Goal: Register for event/course

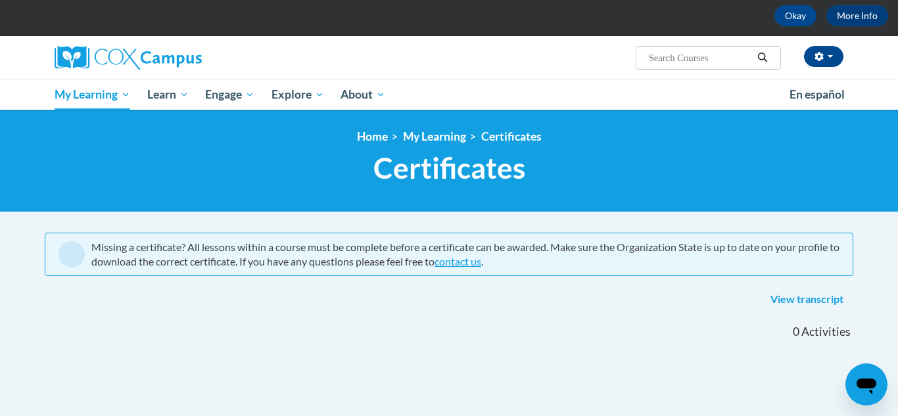
scroll to position [47, 0]
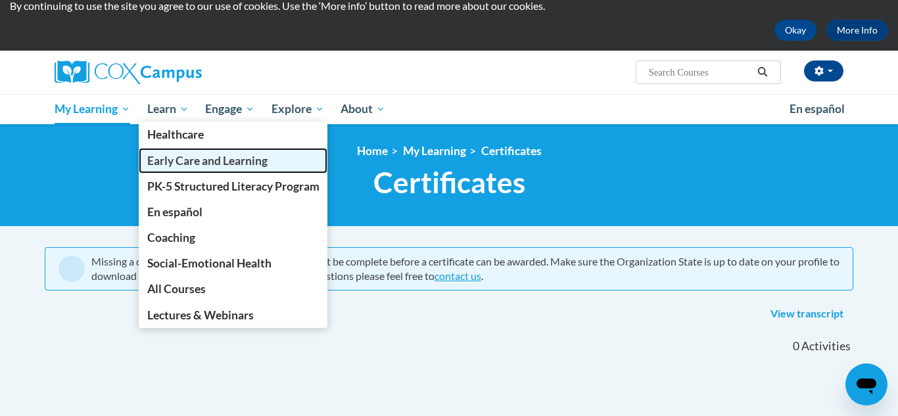
click at [181, 157] on span "Early Care and Learning" at bounding box center [207, 161] width 120 height 14
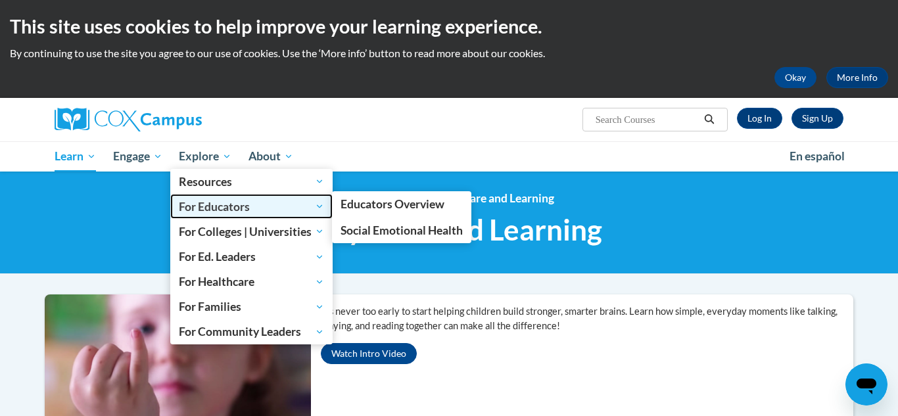
click at [215, 213] on span "For Educators" at bounding box center [251, 206] width 145 height 16
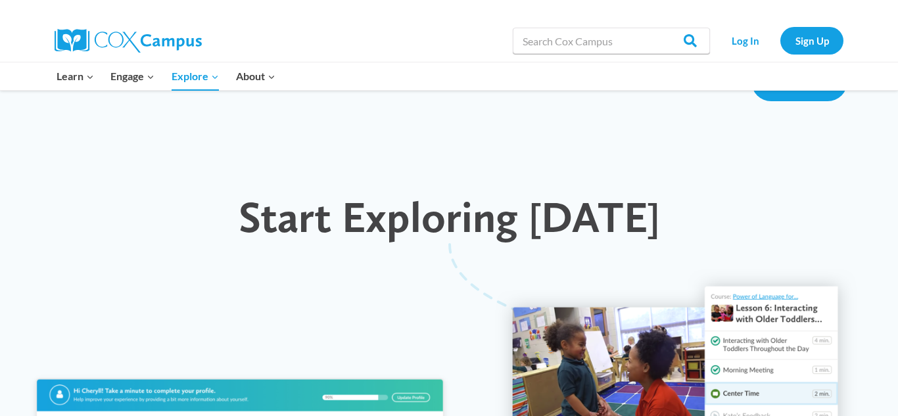
scroll to position [1157, 0]
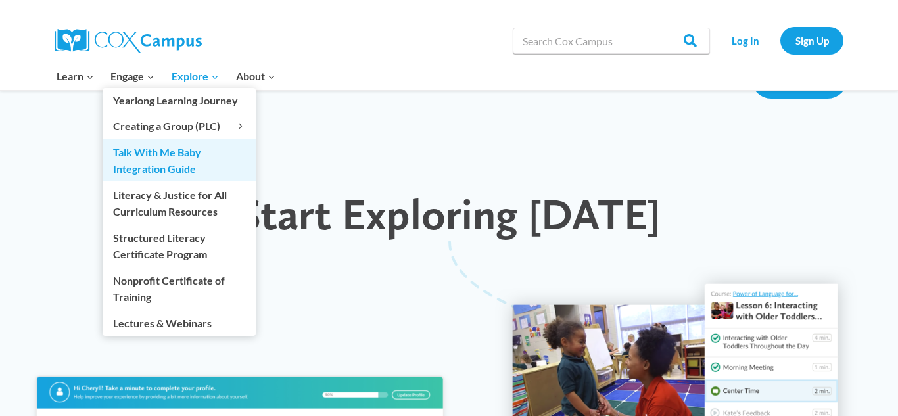
click at [145, 154] on link "Talk With Me Baby Integration Guide" at bounding box center [179, 160] width 153 height 42
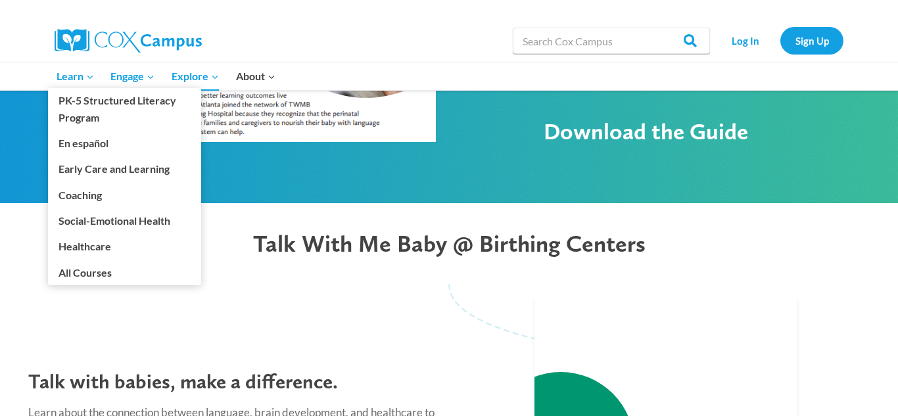
scroll to position [930, 0]
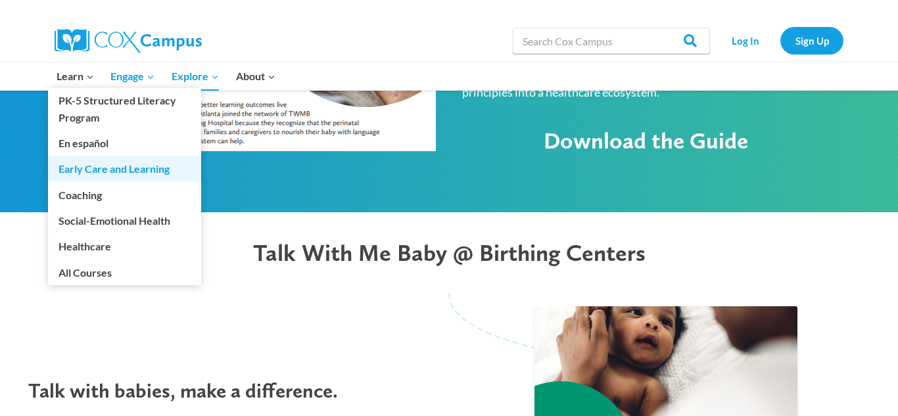
click at [91, 173] on link "Early Care and Learning" at bounding box center [124, 168] width 153 height 25
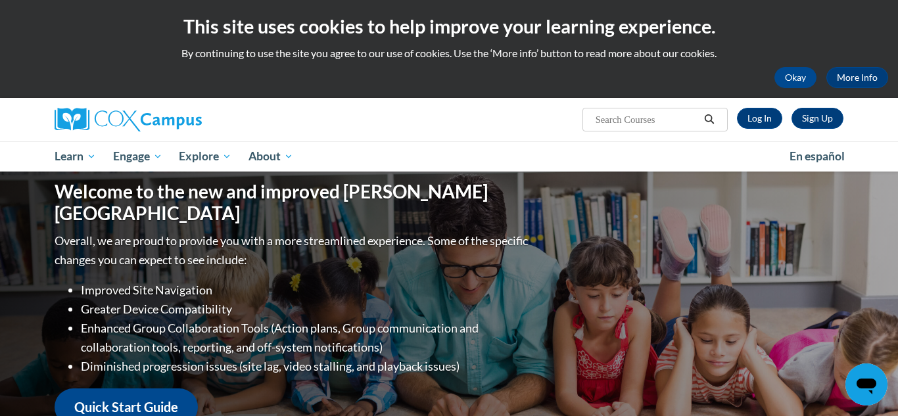
click at [91, 173] on div "Welcome to the new and improved Cox Campus Overall, we are proud to provide you…" at bounding box center [449, 303] width 828 height 263
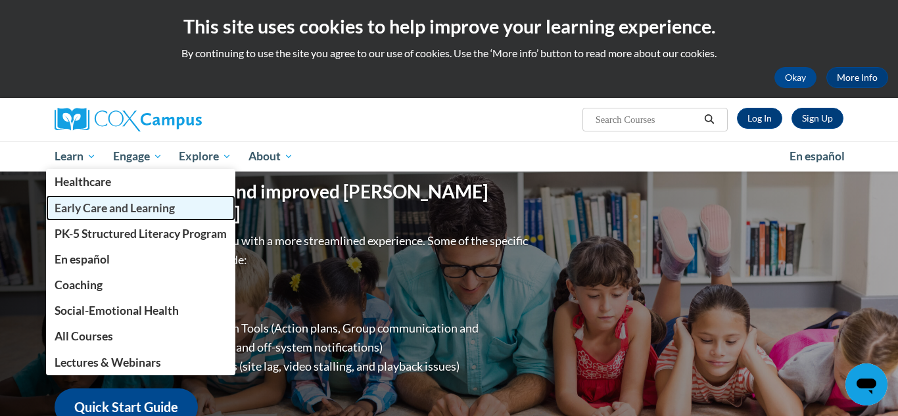
click at [89, 209] on span "Early Care and Learning" at bounding box center [115, 208] width 120 height 14
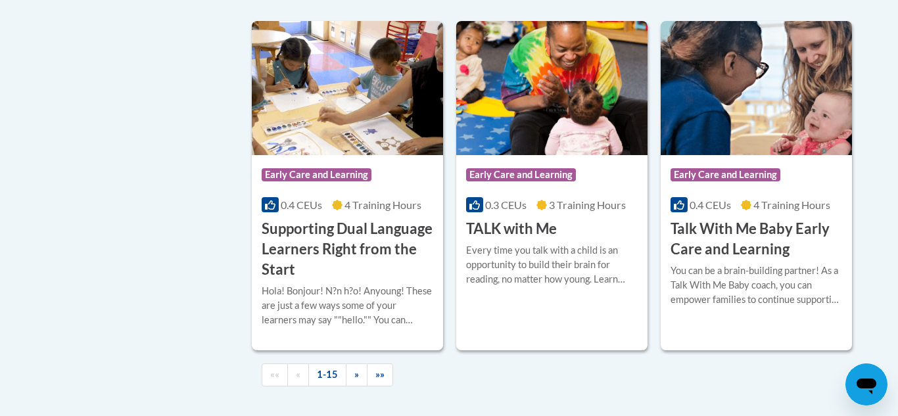
scroll to position [1919, 0]
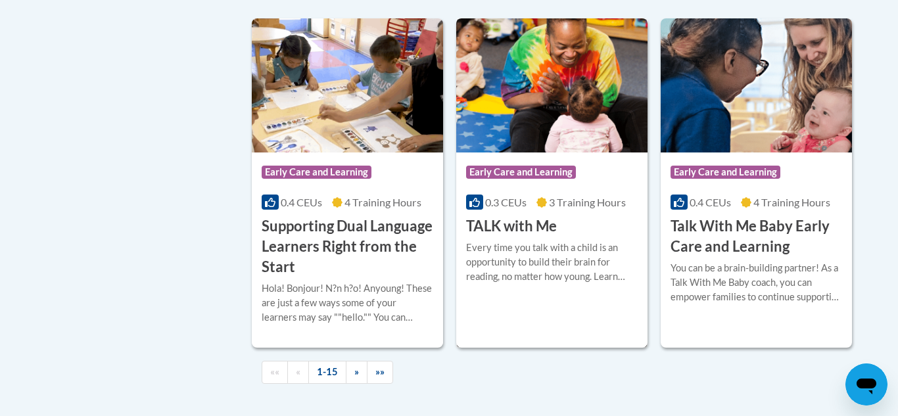
click at [552, 208] on span "3 Training Hours" at bounding box center [587, 202] width 77 height 12
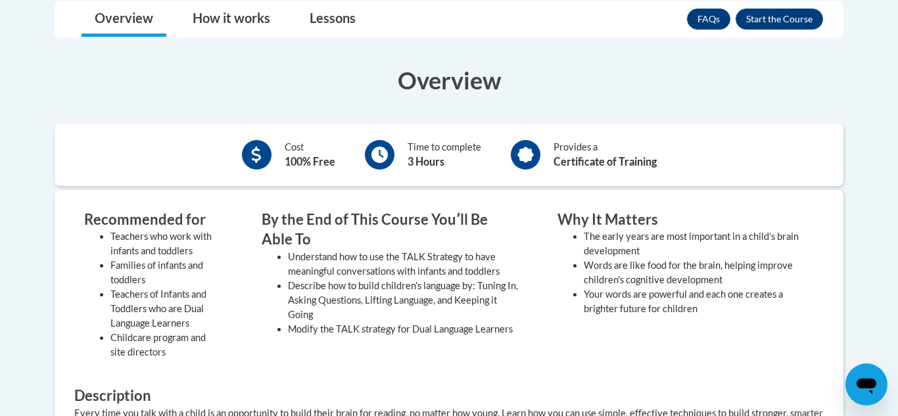
scroll to position [368, 0]
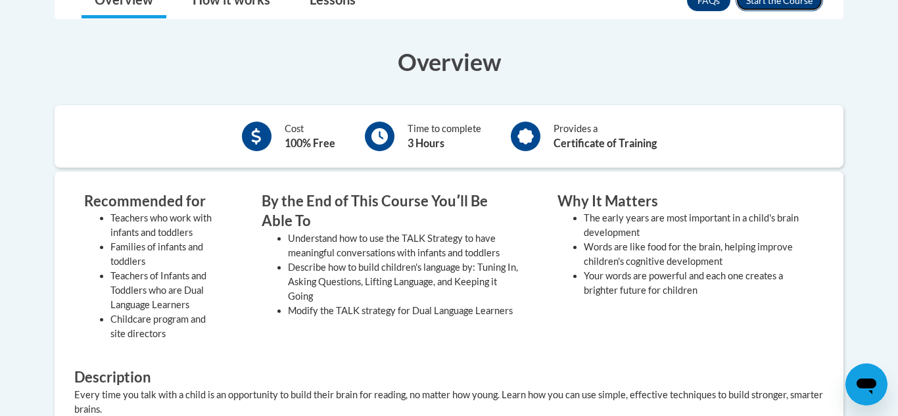
click at [779, 3] on button "Enroll" at bounding box center [778, 0] width 87 height 21
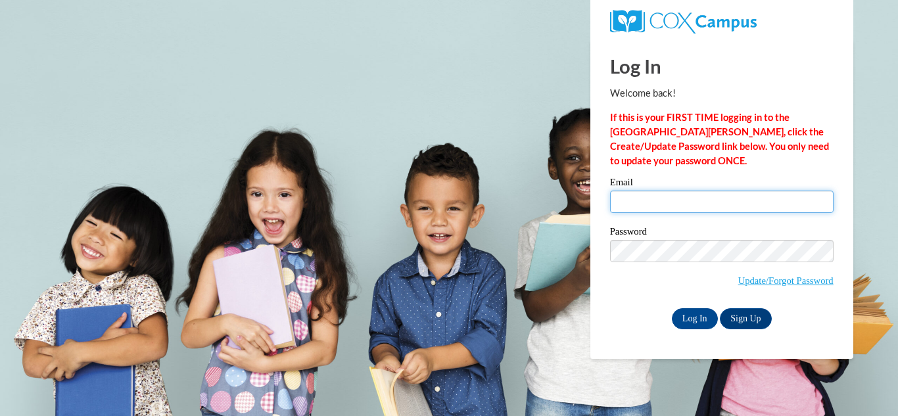
click at [672, 201] on input "Email" at bounding box center [721, 202] width 223 height 22
type input "[EMAIL_ADDRESS][DOMAIN_NAME]"
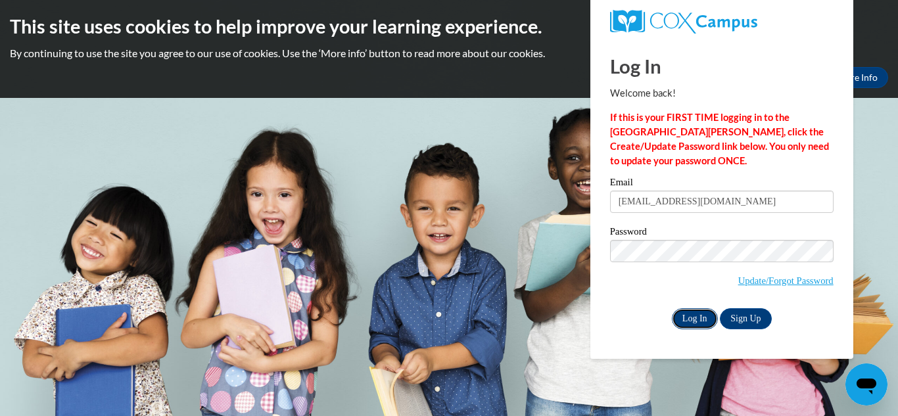
click at [692, 317] on input "Log In" at bounding box center [695, 318] width 46 height 21
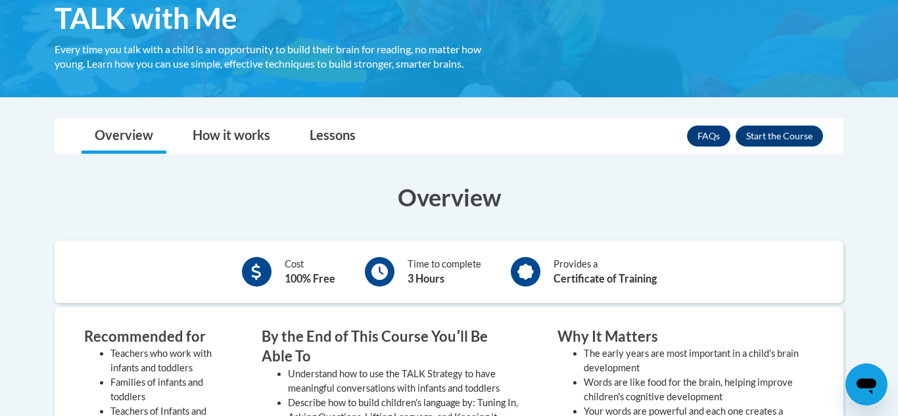
scroll to position [232, 0]
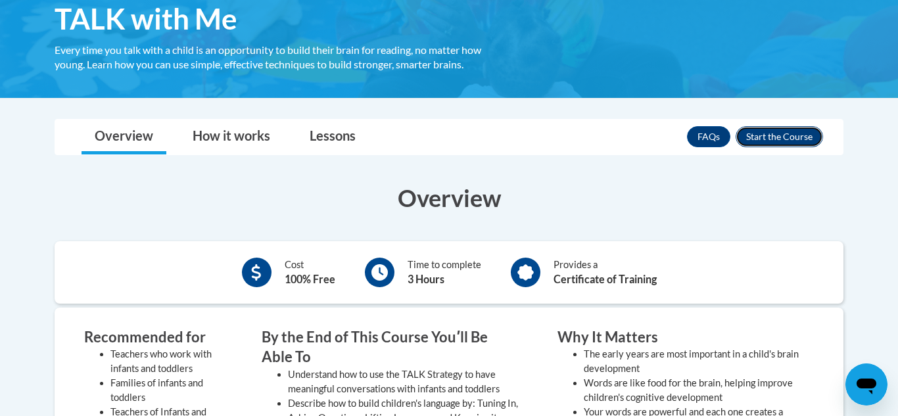
click at [797, 132] on button "Enroll" at bounding box center [778, 136] width 87 height 21
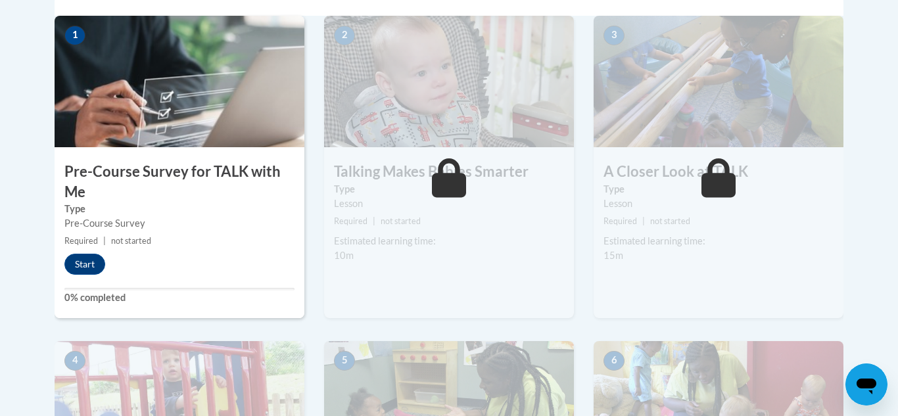
scroll to position [447, 0]
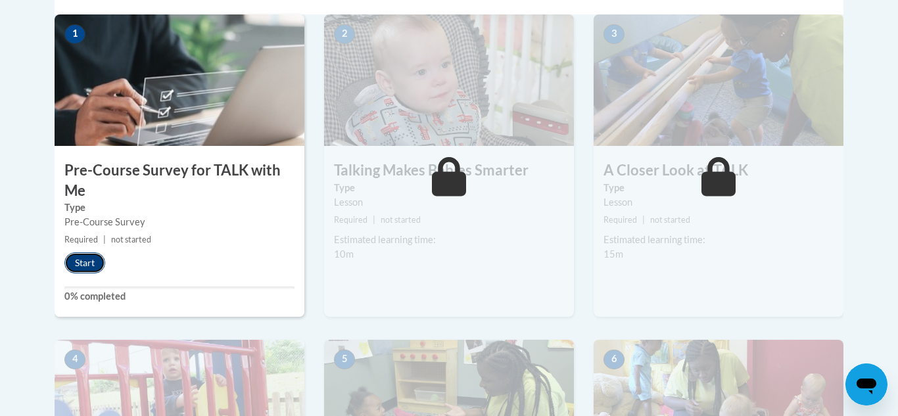
click at [89, 261] on button "Start" at bounding box center [84, 262] width 41 height 21
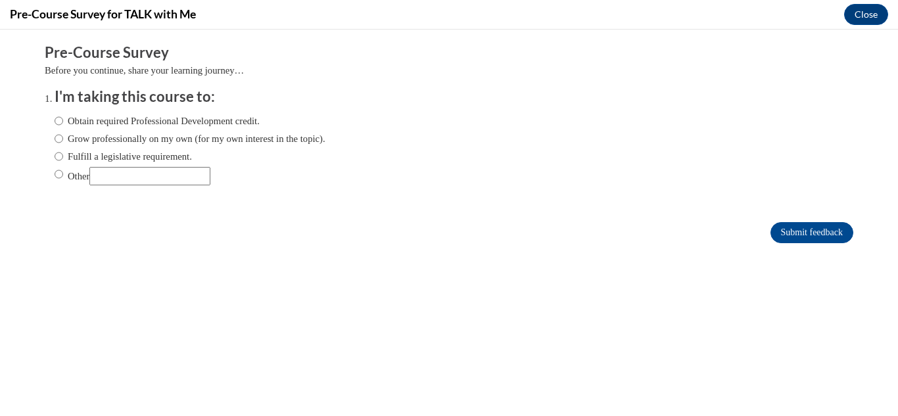
scroll to position [0, 0]
click at [56, 123] on input "Obtain required Professional Development credit." at bounding box center [59, 121] width 9 height 14
radio input "true"
click at [788, 233] on input "Submit feedback" at bounding box center [811, 232] width 83 height 21
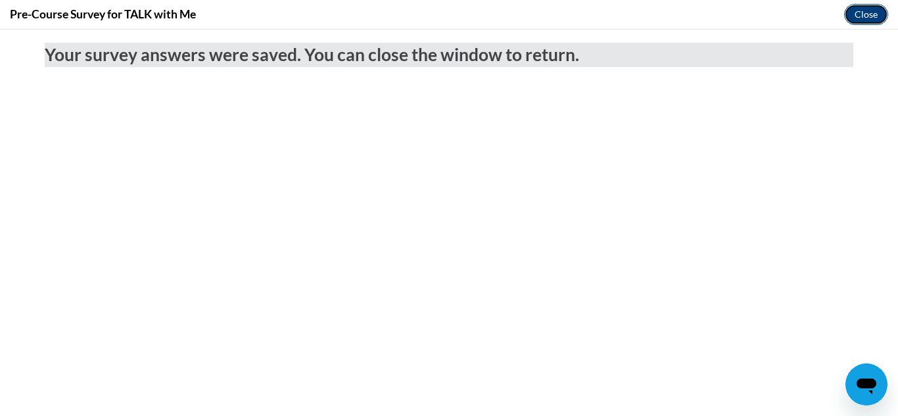
click at [867, 22] on button "Close" at bounding box center [866, 14] width 44 height 21
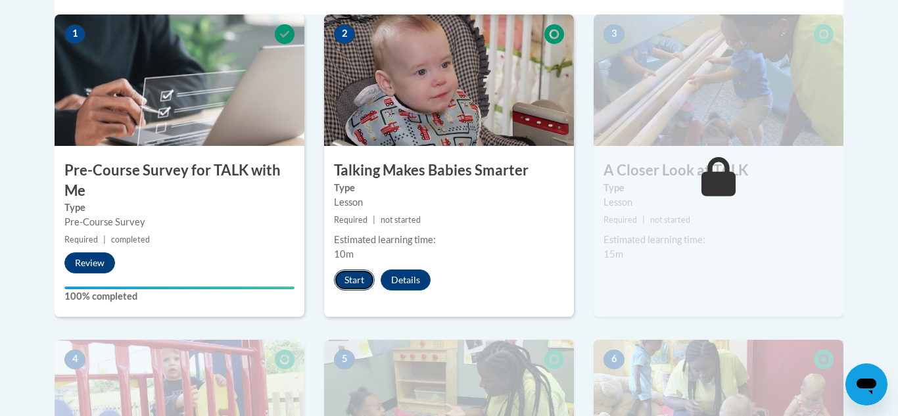
click at [363, 281] on button "Start" at bounding box center [354, 279] width 41 height 21
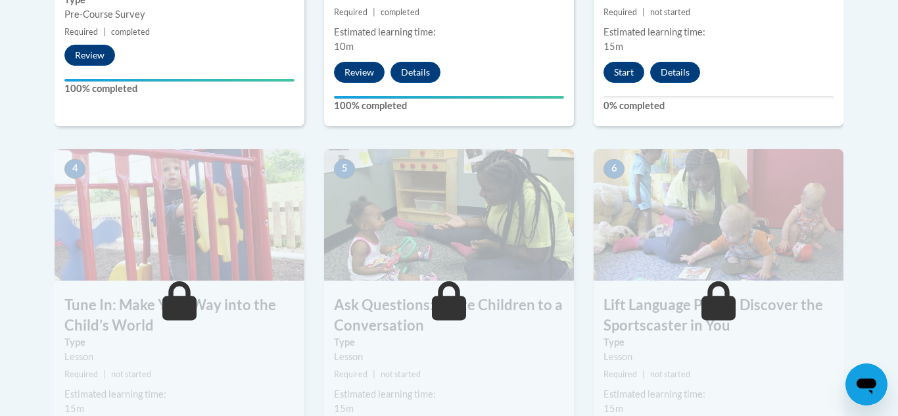
scroll to position [658, 0]
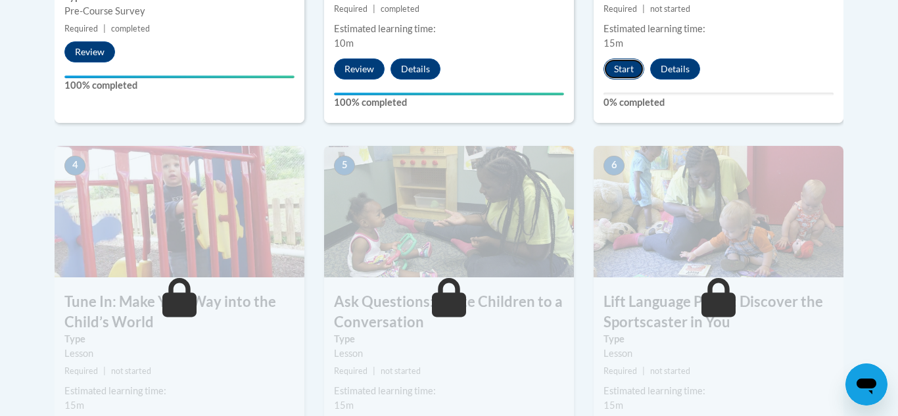
click at [634, 66] on button "Start" at bounding box center [623, 68] width 41 height 21
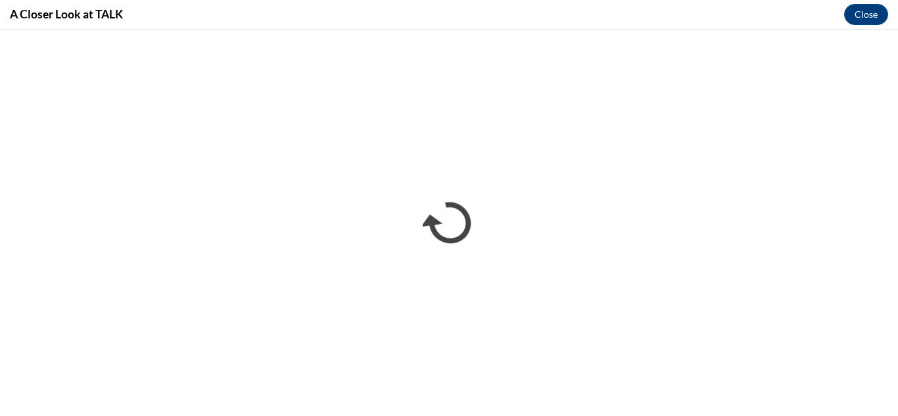
scroll to position [0, 0]
